Goal: Task Accomplishment & Management: Use online tool/utility

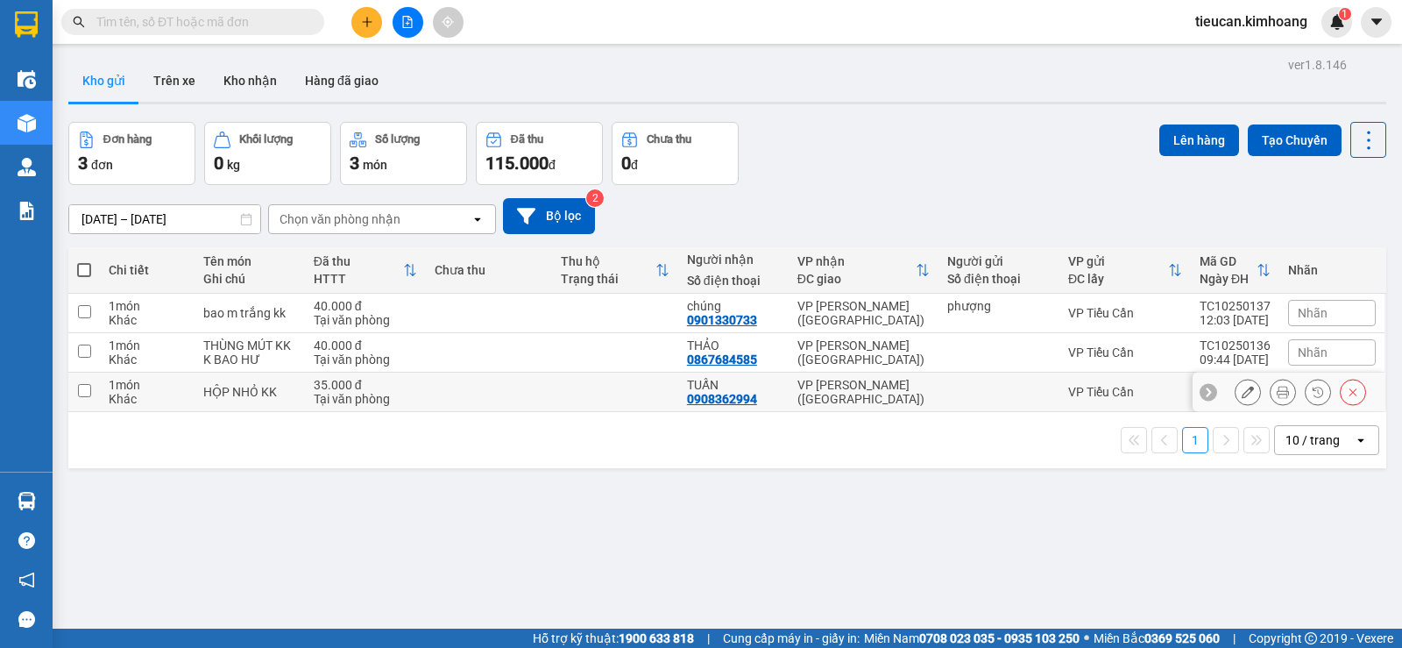
click at [80, 387] on input "checkbox" at bounding box center [84, 390] width 13 height 13
checkbox input "true"
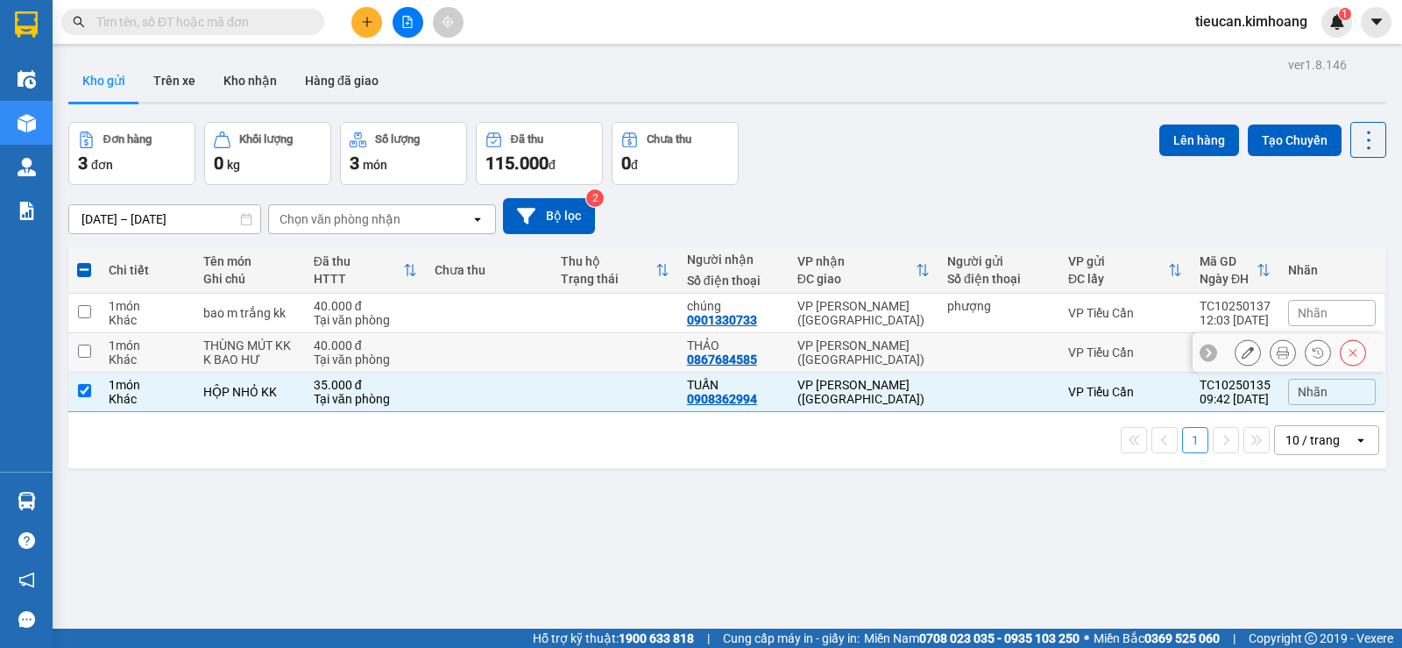
click at [88, 350] on input "checkbox" at bounding box center [84, 350] width 13 height 13
checkbox input "true"
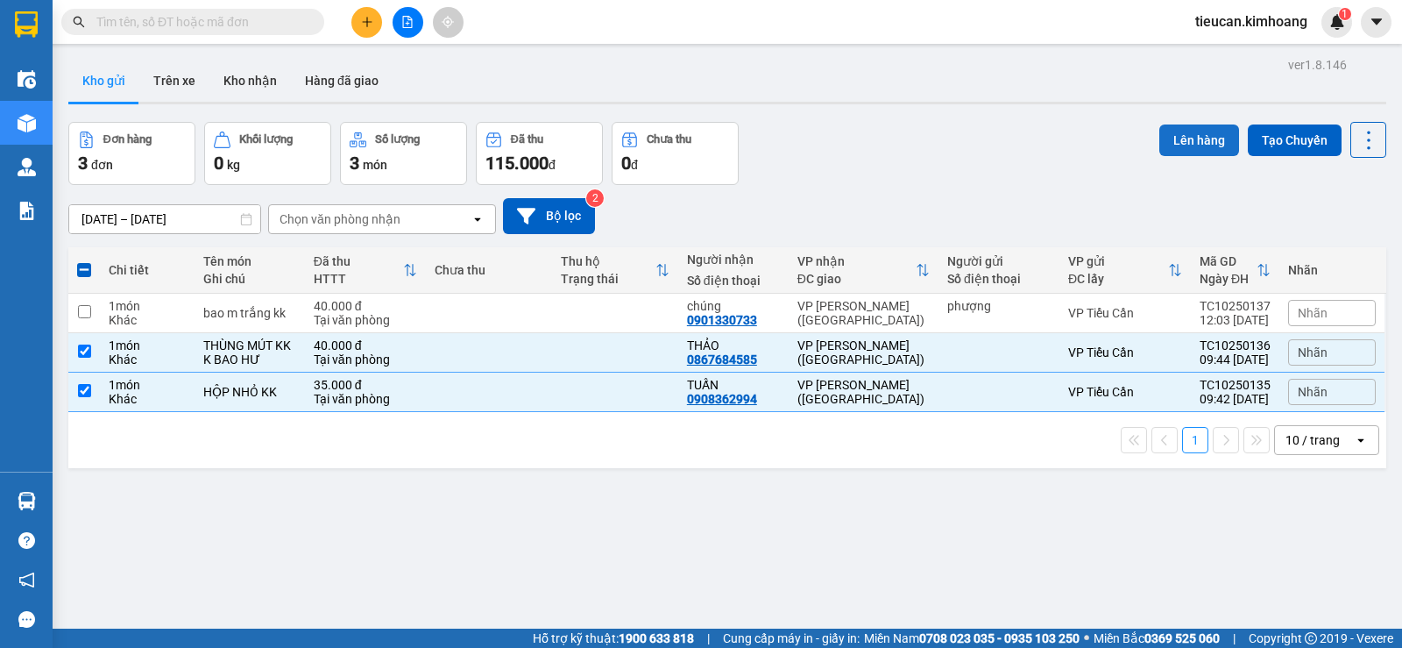
click at [1217, 144] on button "Lên hàng" at bounding box center [1200, 140] width 80 height 32
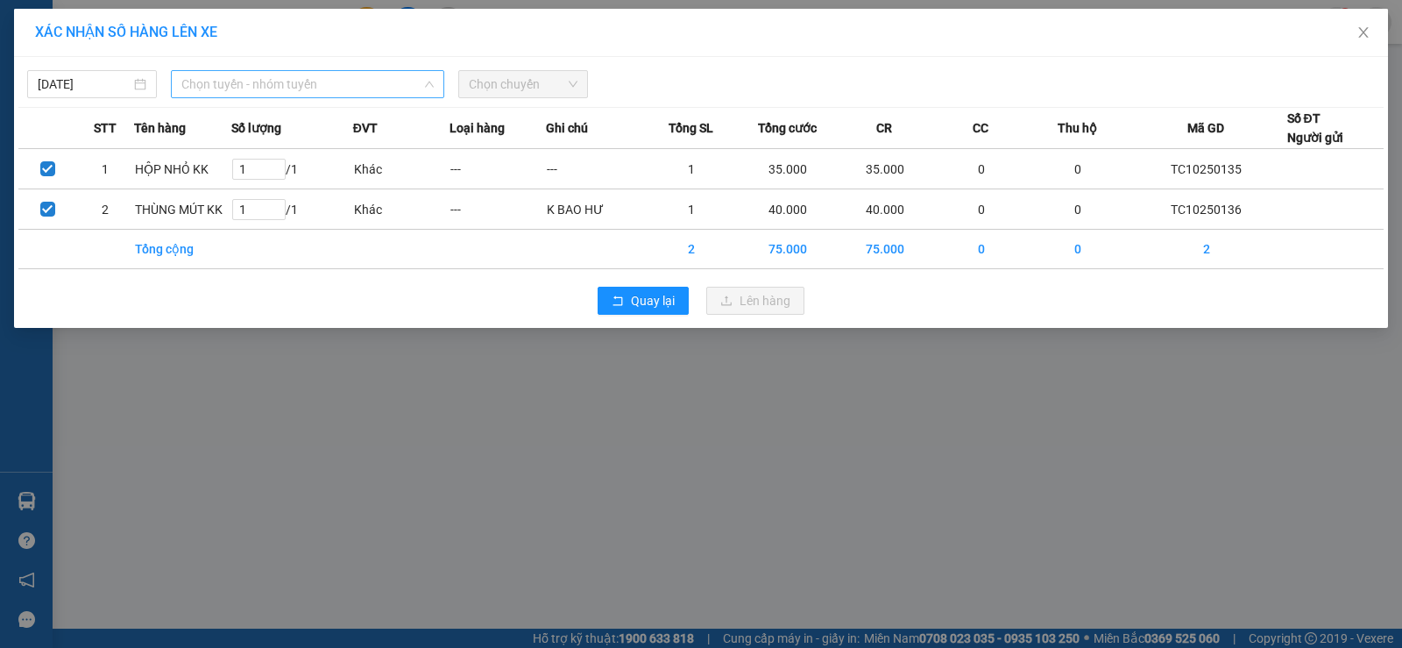
click at [381, 83] on span "Chọn tuyến - nhóm tuyến" at bounding box center [307, 84] width 252 height 26
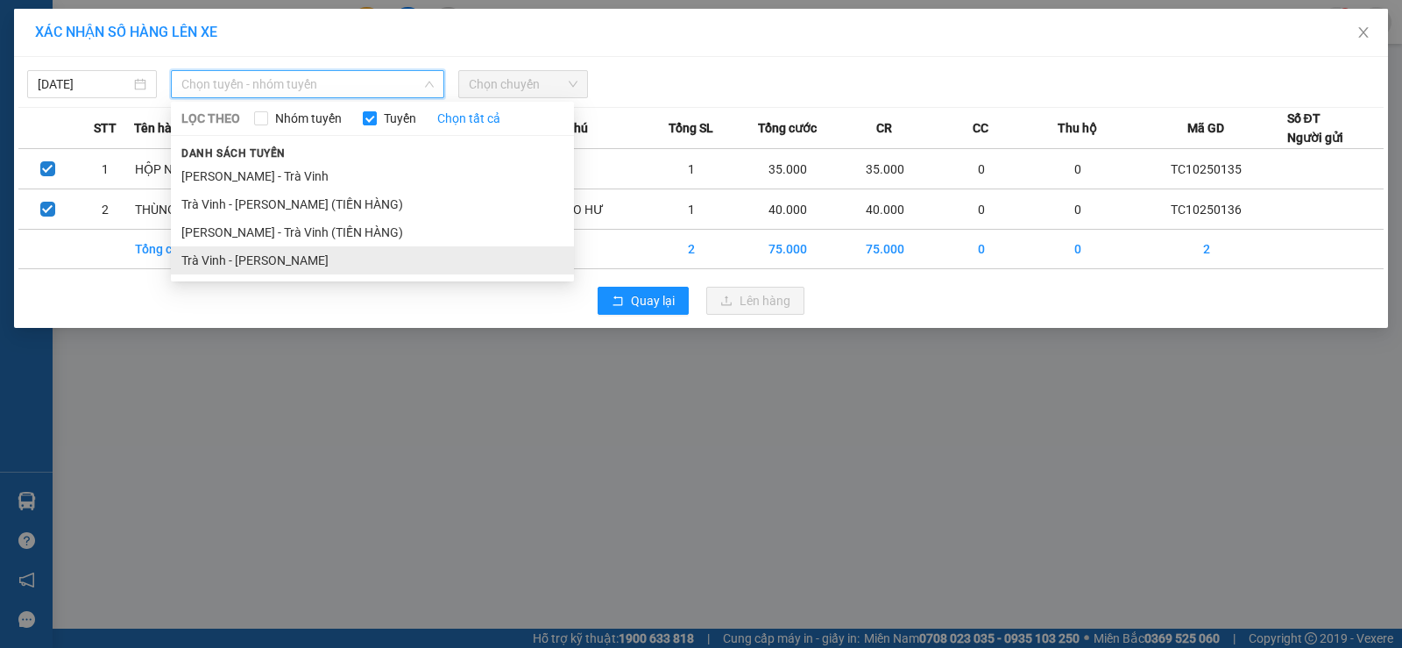
click at [276, 252] on li "Trà Vinh - [PERSON_NAME]" at bounding box center [372, 260] width 403 height 28
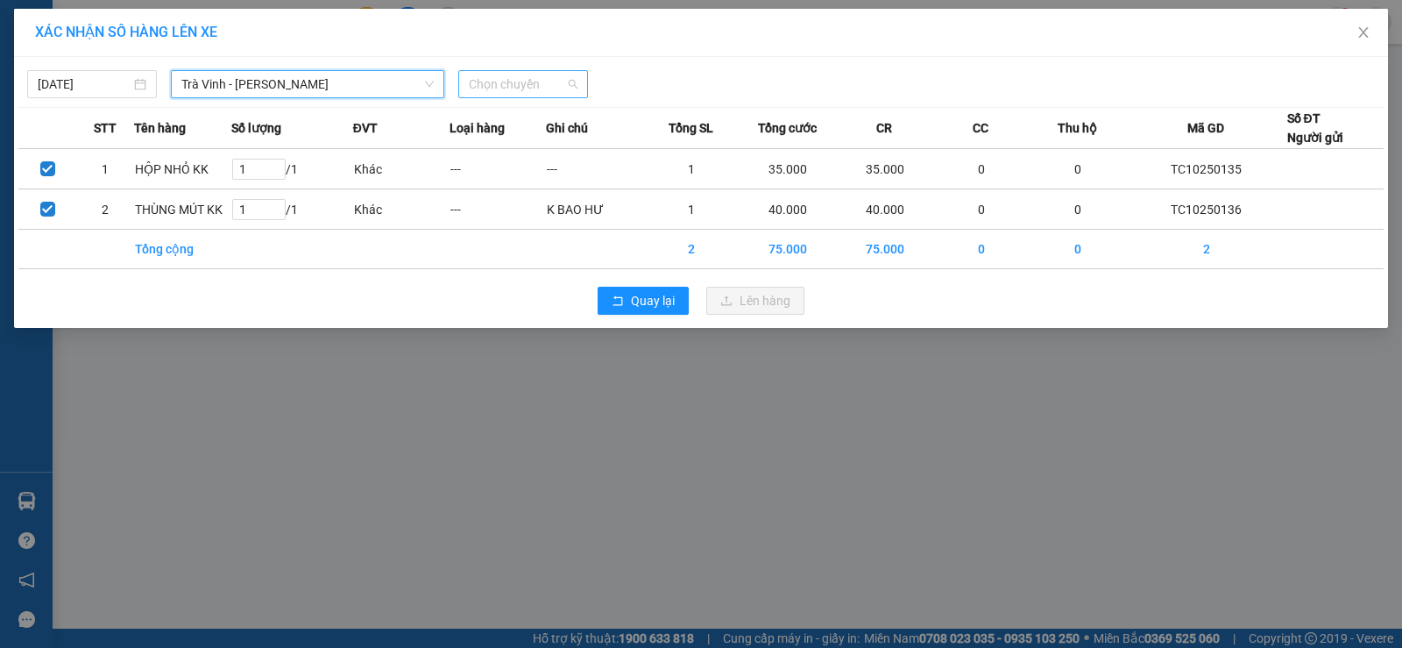
click at [509, 87] on span "Chọn chuyến" at bounding box center [523, 84] width 109 height 26
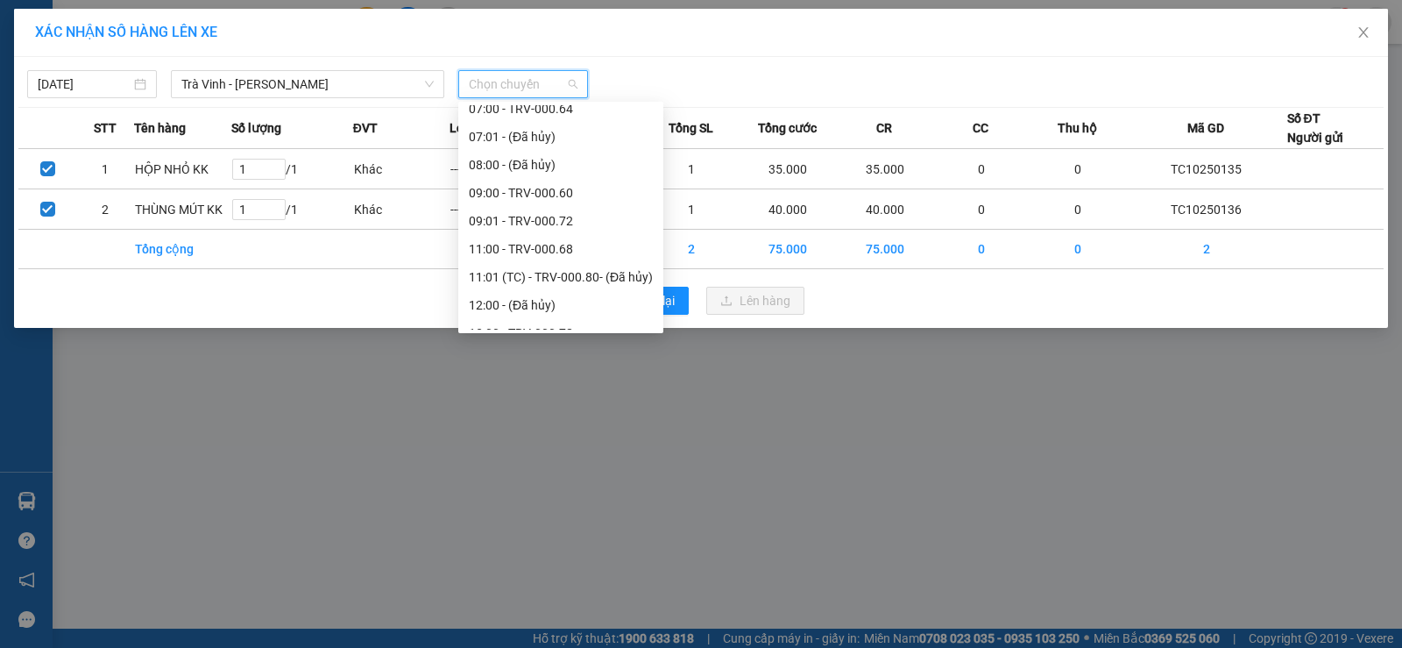
scroll to position [351, 0]
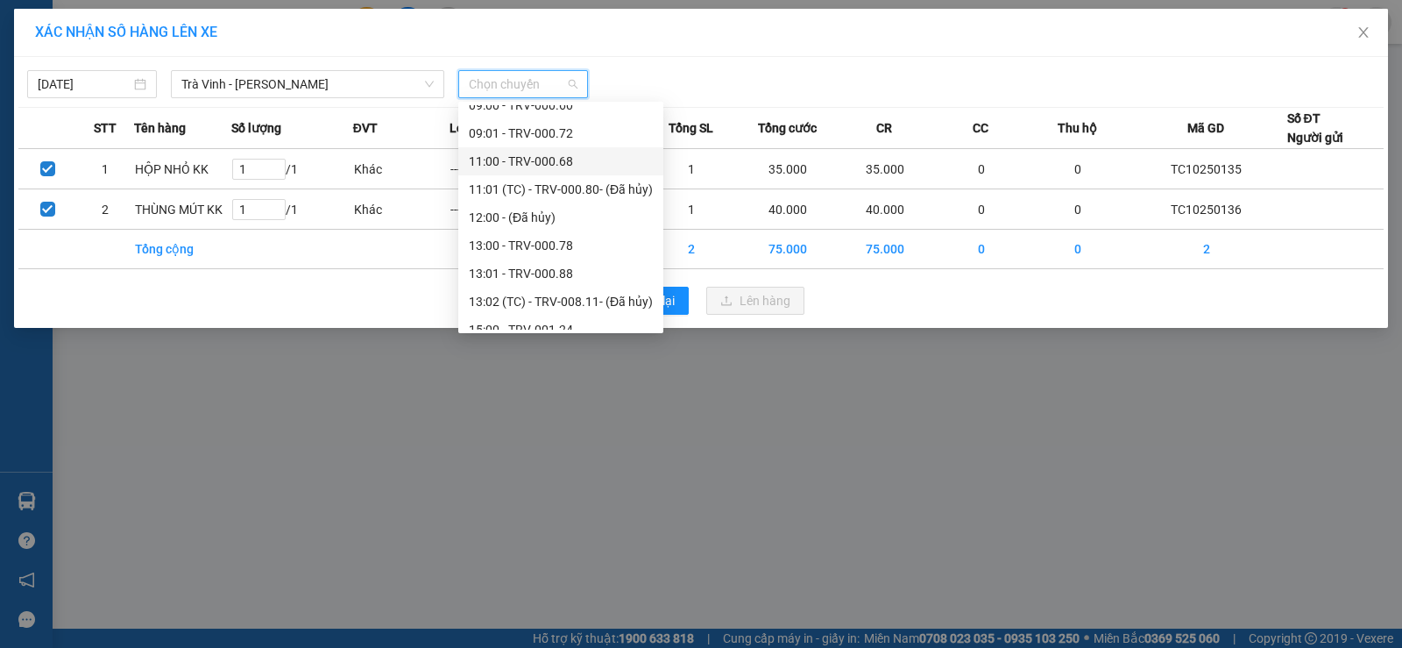
click at [508, 159] on div "11:00 - TRV-000.68" at bounding box center [561, 161] width 184 height 19
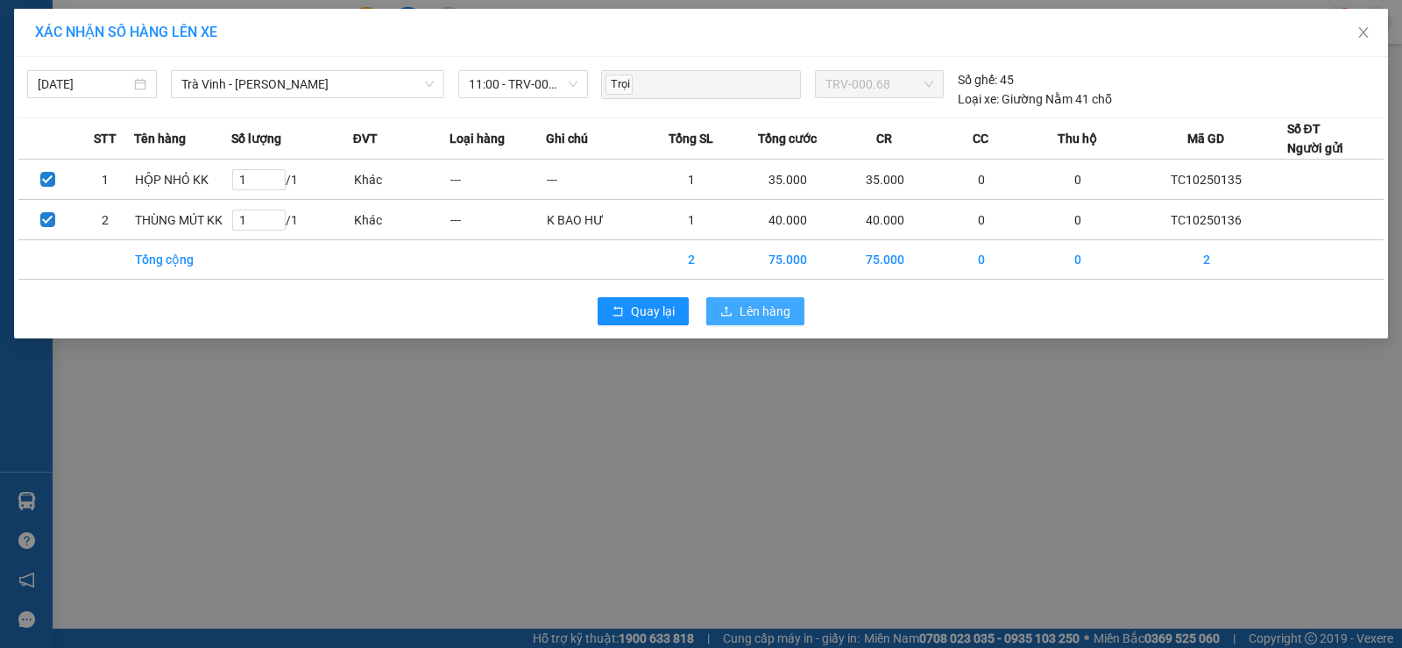
click at [771, 306] on span "Lên hàng" at bounding box center [765, 311] width 51 height 19
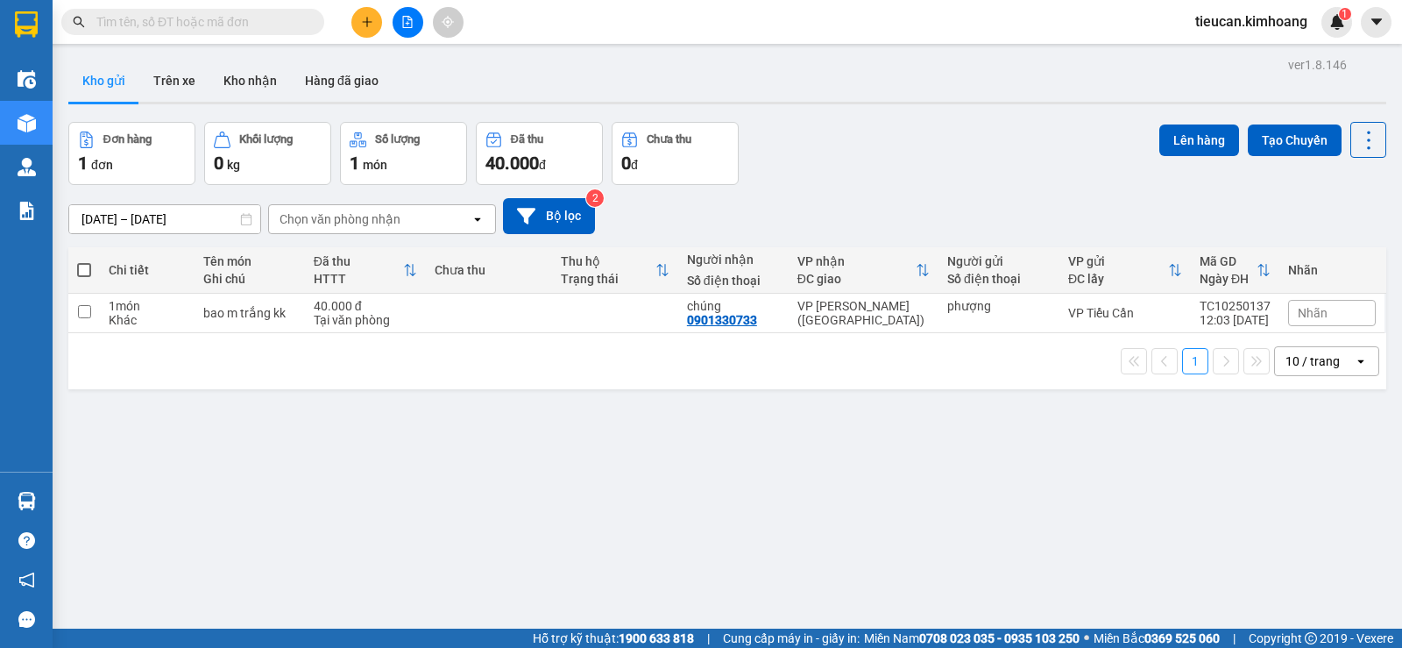
click at [84, 273] on span at bounding box center [84, 270] width 14 height 14
click at [84, 261] on input "checkbox" at bounding box center [84, 261] width 0 height 0
checkbox input "true"
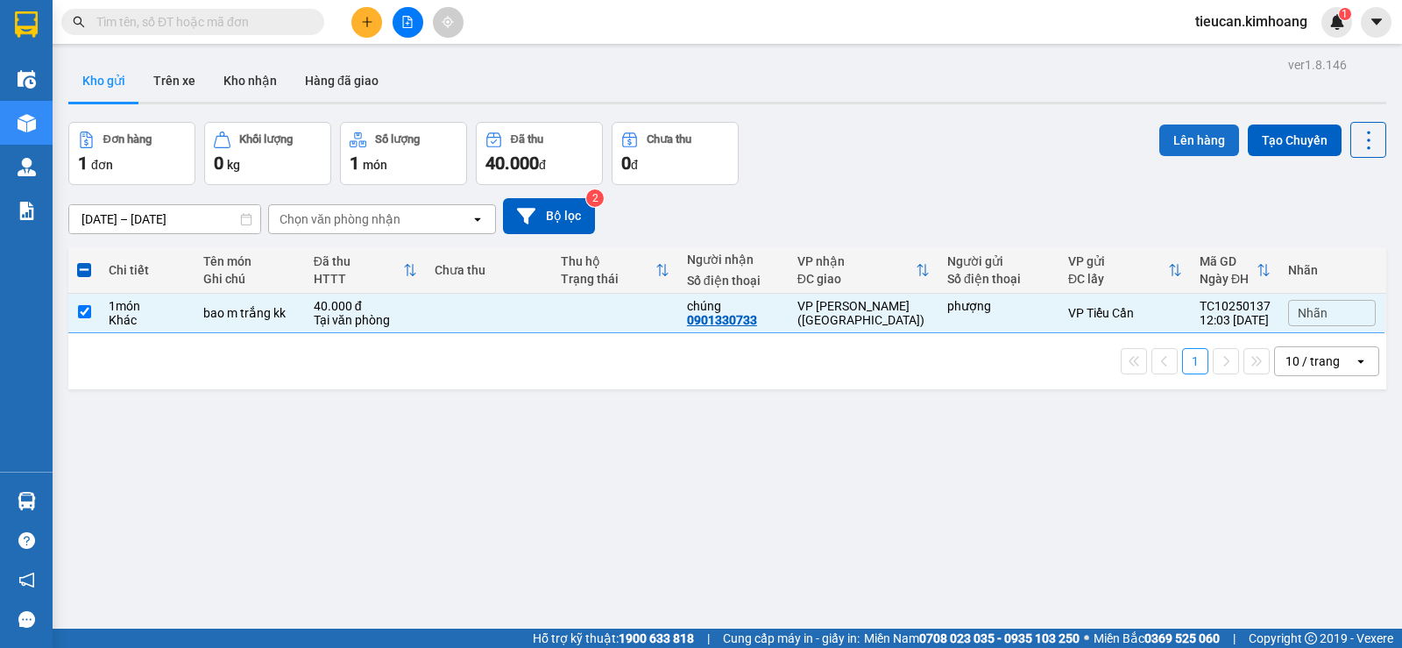
click at [1193, 146] on button "Lên hàng" at bounding box center [1200, 140] width 80 height 32
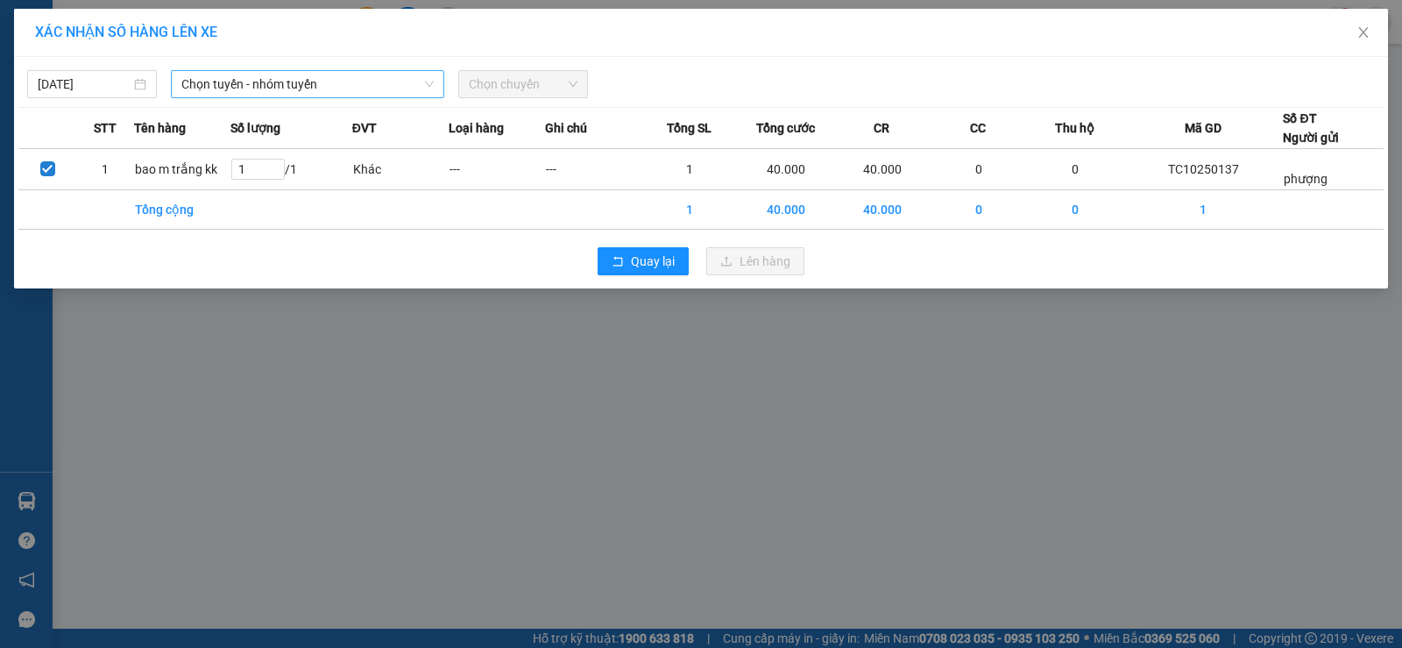
click at [422, 84] on span "Chọn tuyến - nhóm tuyến" at bounding box center [307, 84] width 252 height 26
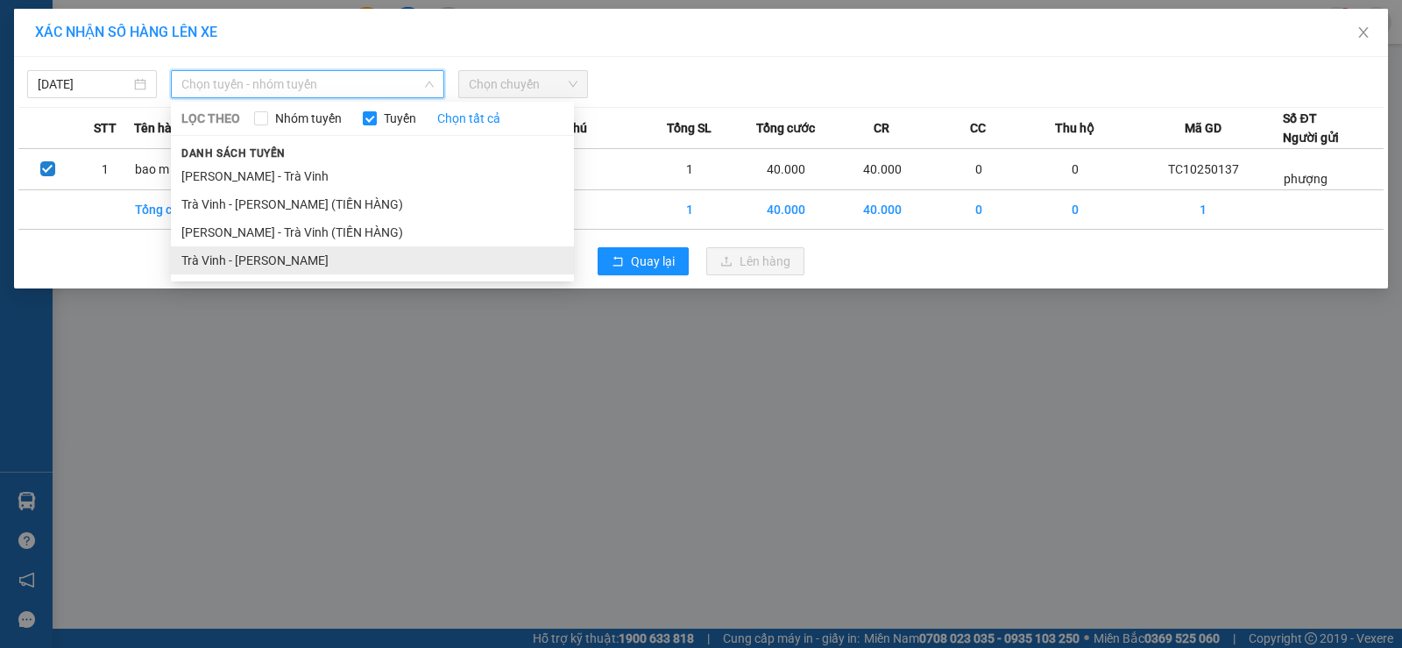
click at [296, 263] on li "Trà Vinh - [PERSON_NAME]" at bounding box center [372, 260] width 403 height 28
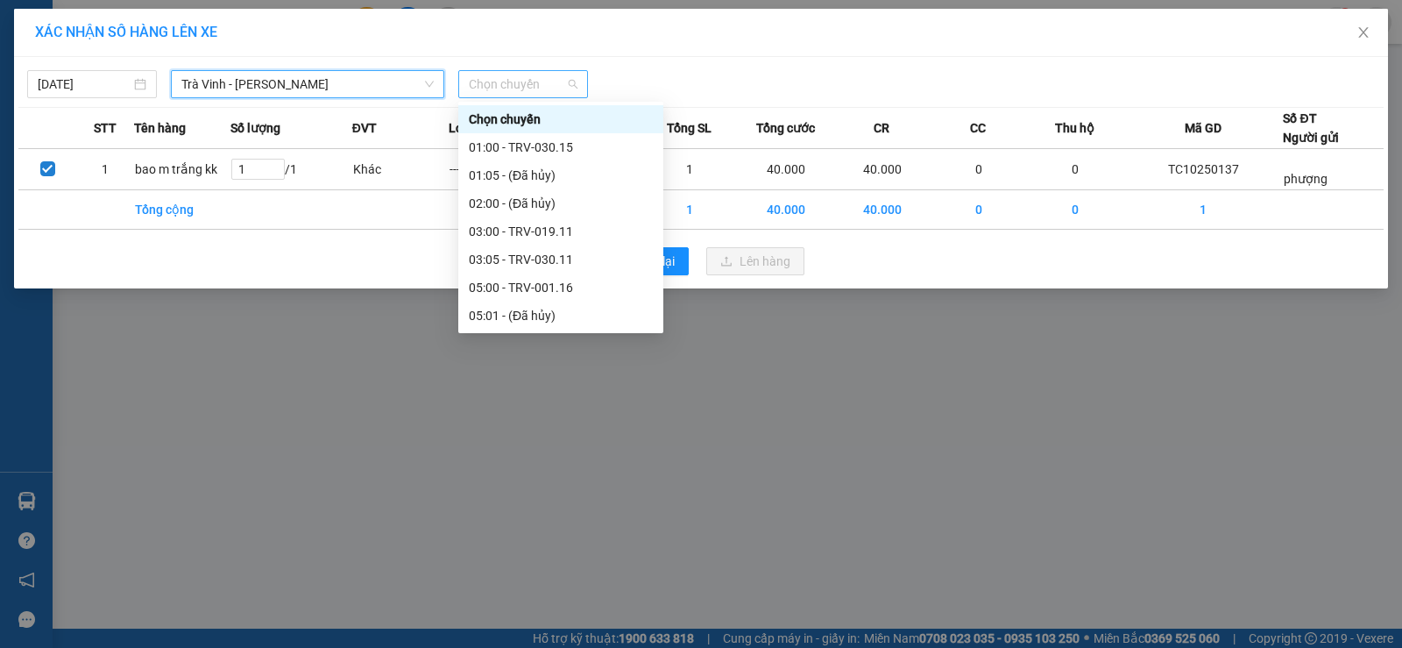
click at [536, 90] on span "Chọn chuyến" at bounding box center [523, 84] width 109 height 26
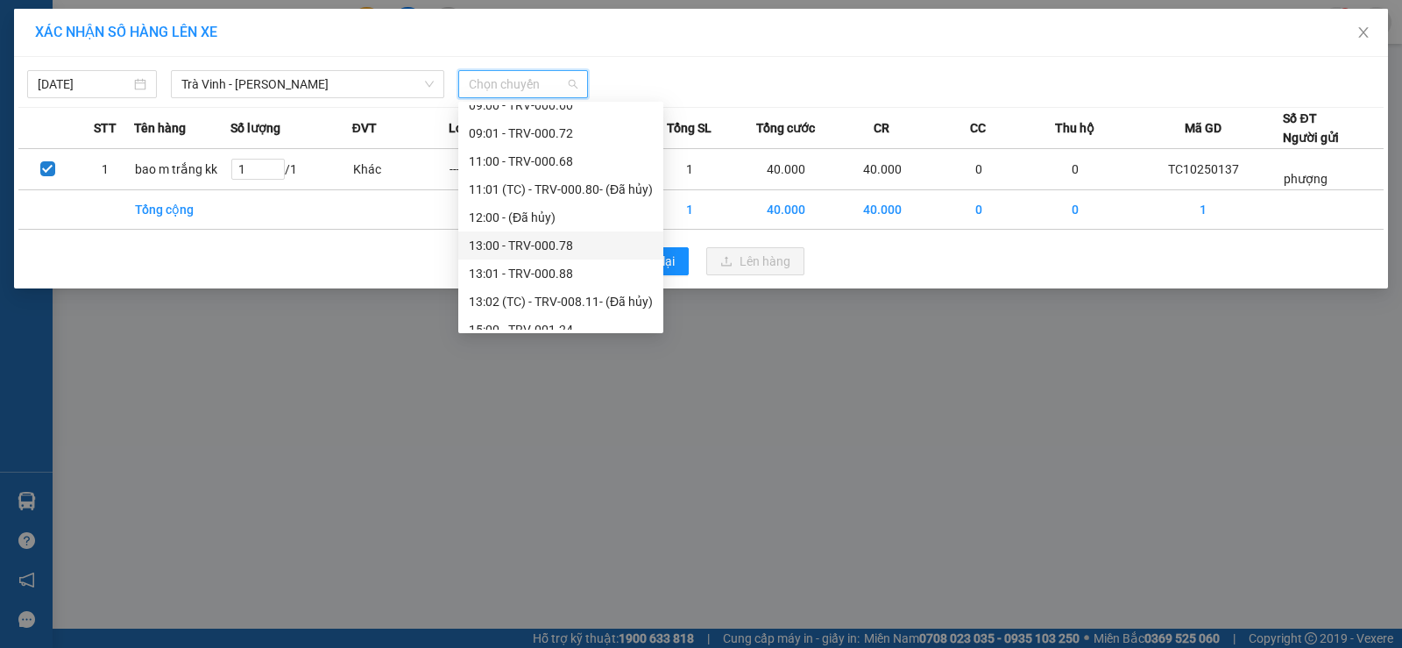
click at [536, 240] on div "13:00 - TRV-000.78" at bounding box center [561, 245] width 184 height 19
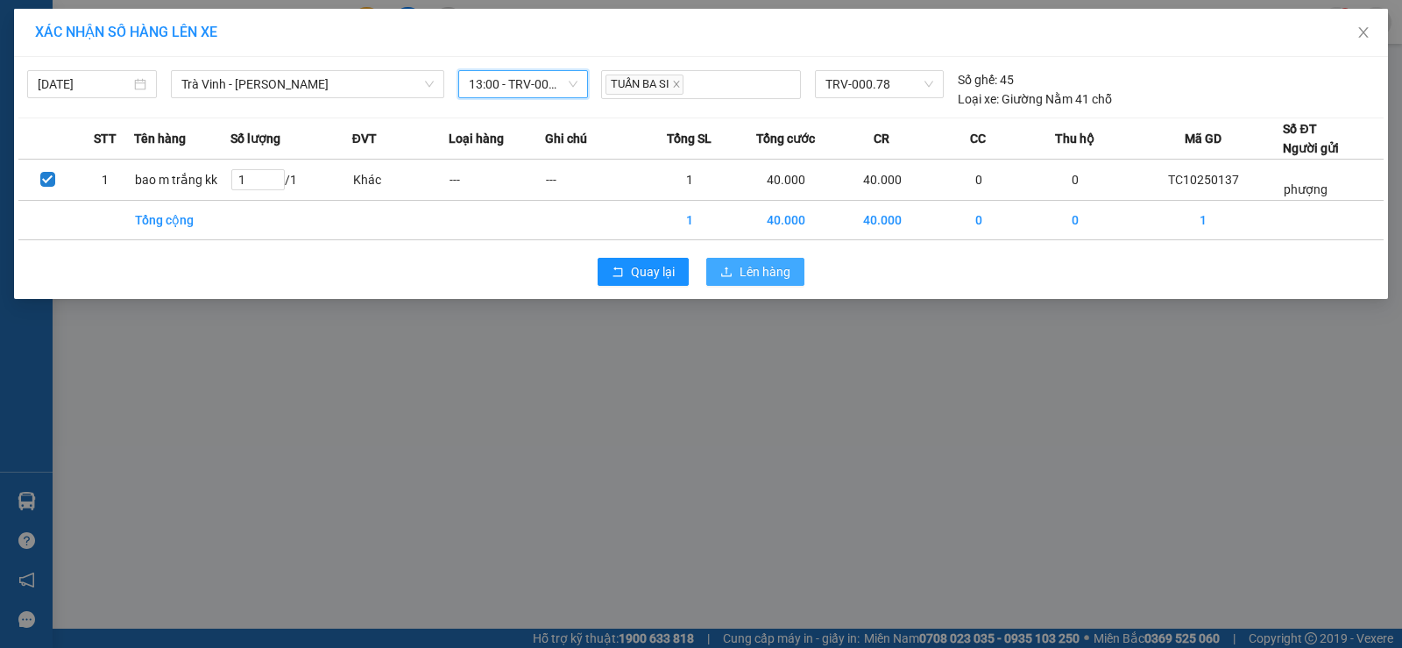
click at [753, 269] on span "Lên hàng" at bounding box center [765, 271] width 51 height 19
